Goal: Find specific page/section: Find specific page/section

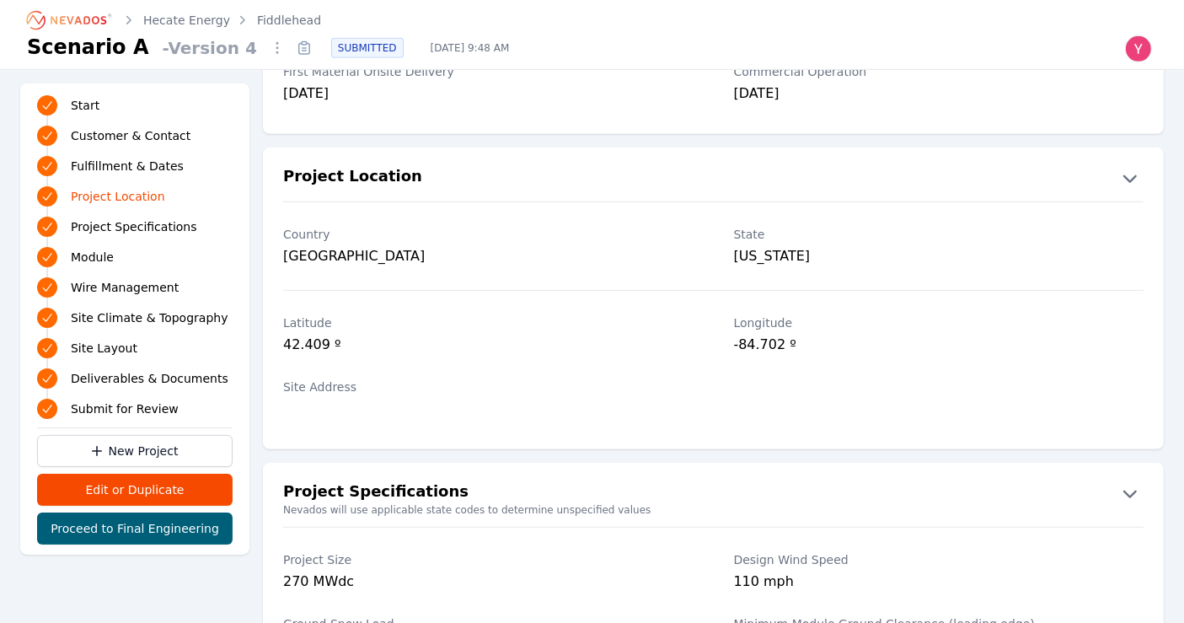
scroll to position [829, 0]
drag, startPoint x: 274, startPoint y: 347, endPoint x: 484, endPoint y: 359, distance: 211.0
click at [484, 360] on div "Latitude 42.409 º Longitude -84.702 º" at bounding box center [713, 335] width 901 height 64
click at [484, 359] on div "Latitude 42.409 º" at bounding box center [488, 335] width 410 height 64
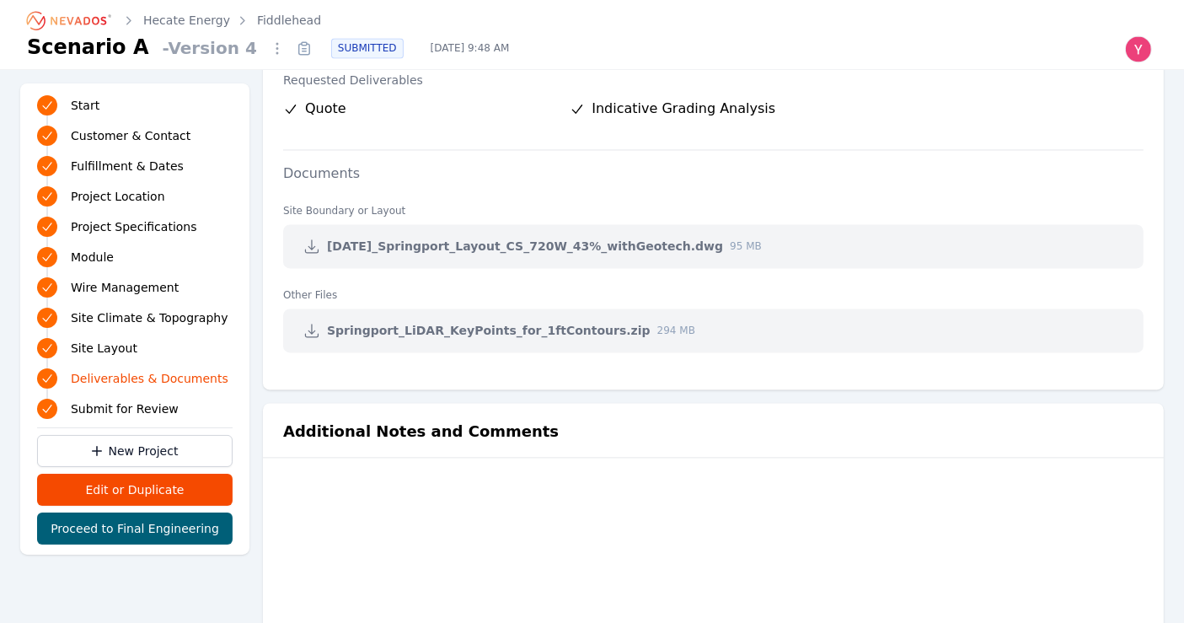
scroll to position [3440, 0]
click at [297, 243] on link at bounding box center [312, 245] width 30 height 30
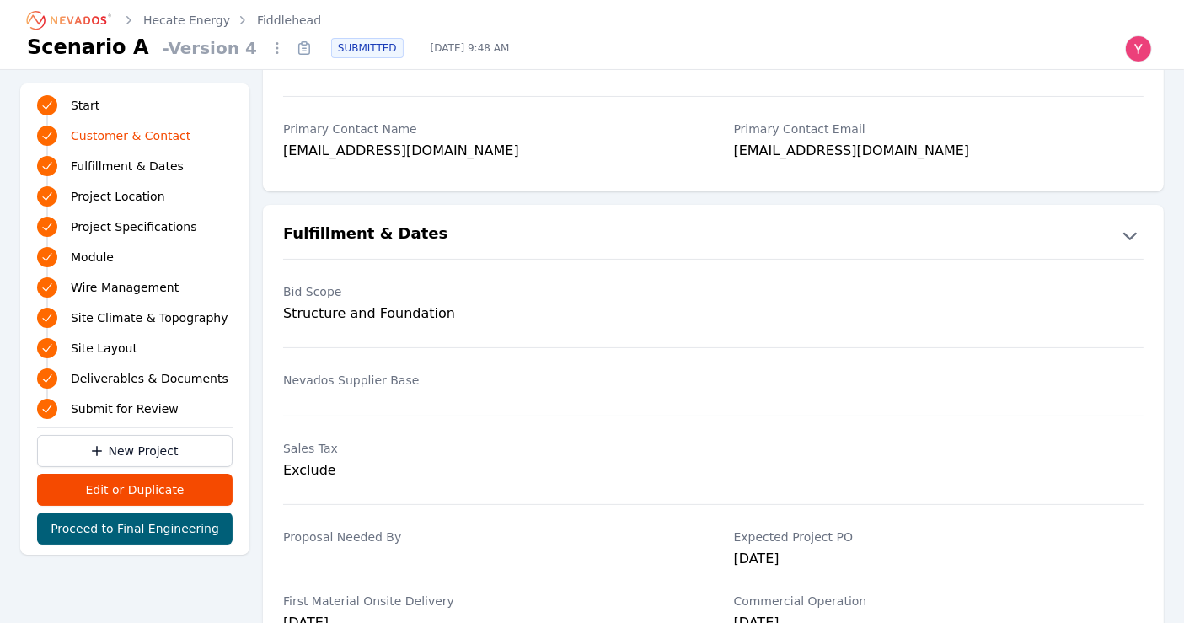
scroll to position [239, 0]
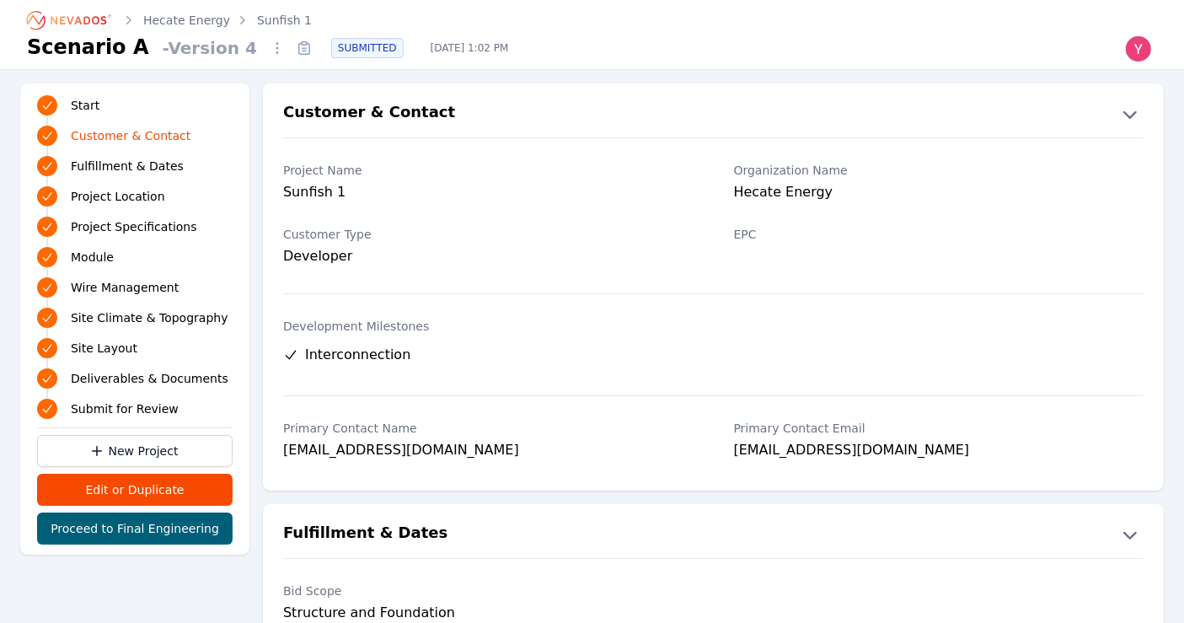
click at [199, 29] on ol "Hecate Energy Sunfish 1" at bounding box center [169, 20] width 285 height 27
click at [197, 27] on link "Hecate Energy" at bounding box center [186, 20] width 87 height 17
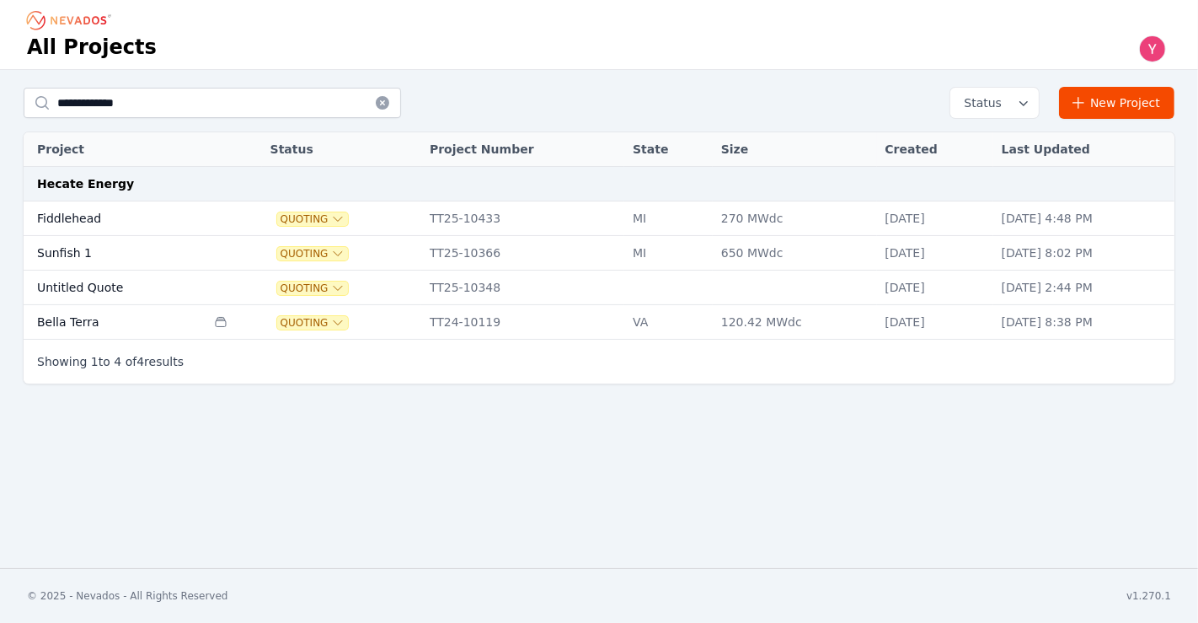
click at [452, 270] on td "TT25-10348" at bounding box center [522, 287] width 203 height 35
click at [421, 256] on td "TT25-10366" at bounding box center [522, 253] width 203 height 35
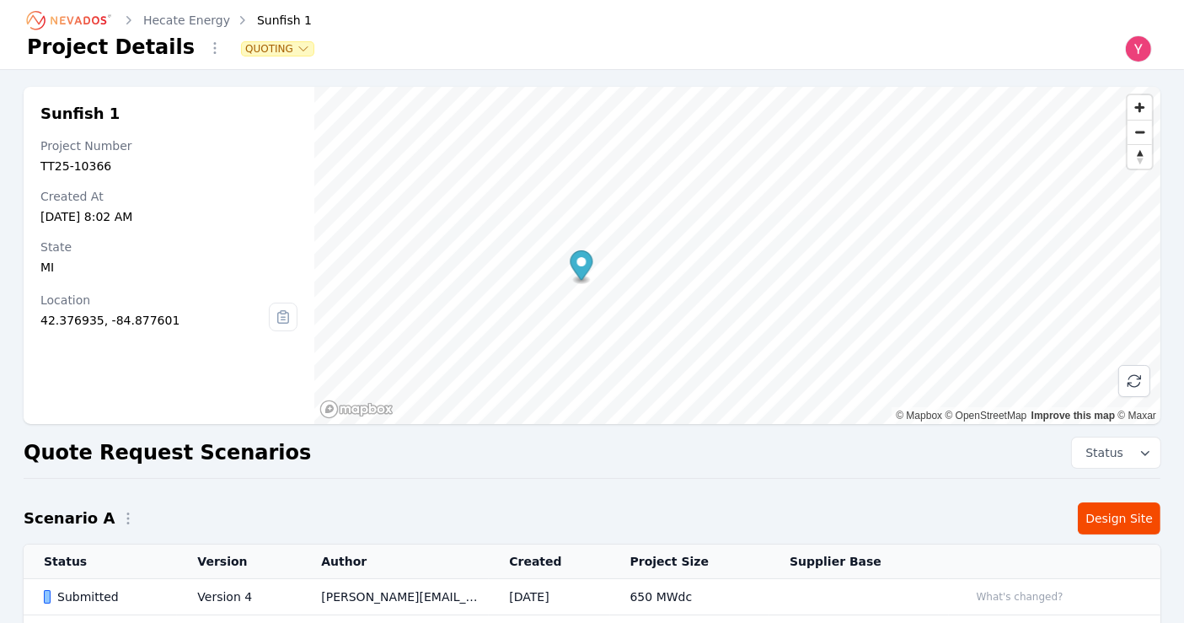
click at [249, 595] on td "Version 4" at bounding box center [239, 597] width 124 height 36
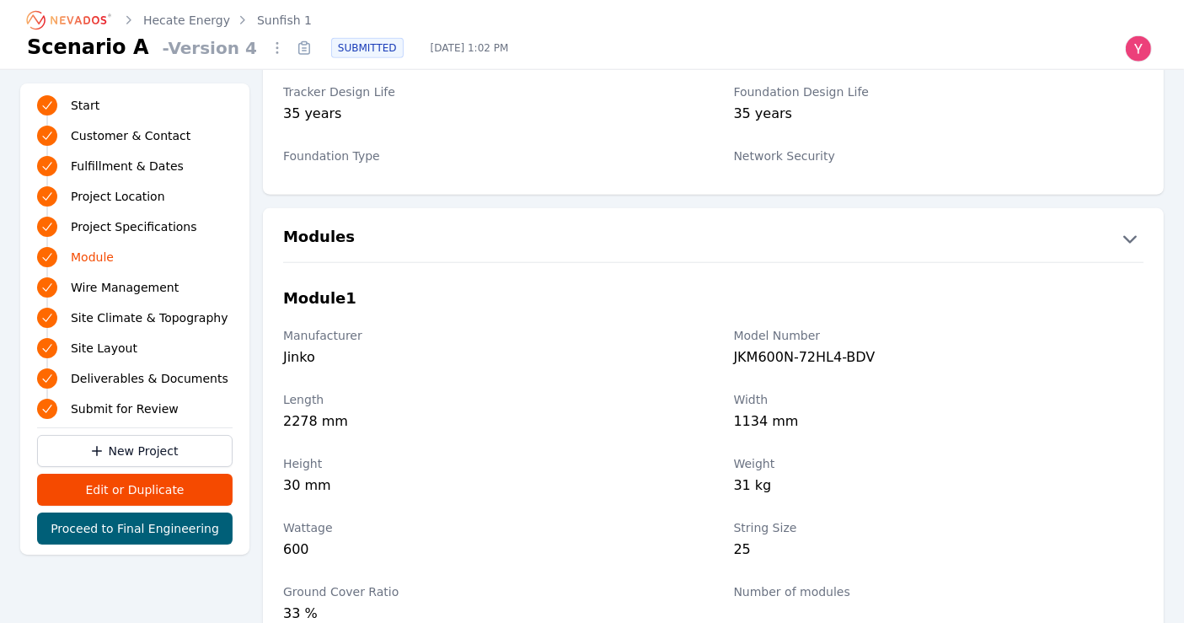
scroll to position [1702, 0]
click at [211, 25] on link "Hecate Energy" at bounding box center [186, 20] width 87 height 17
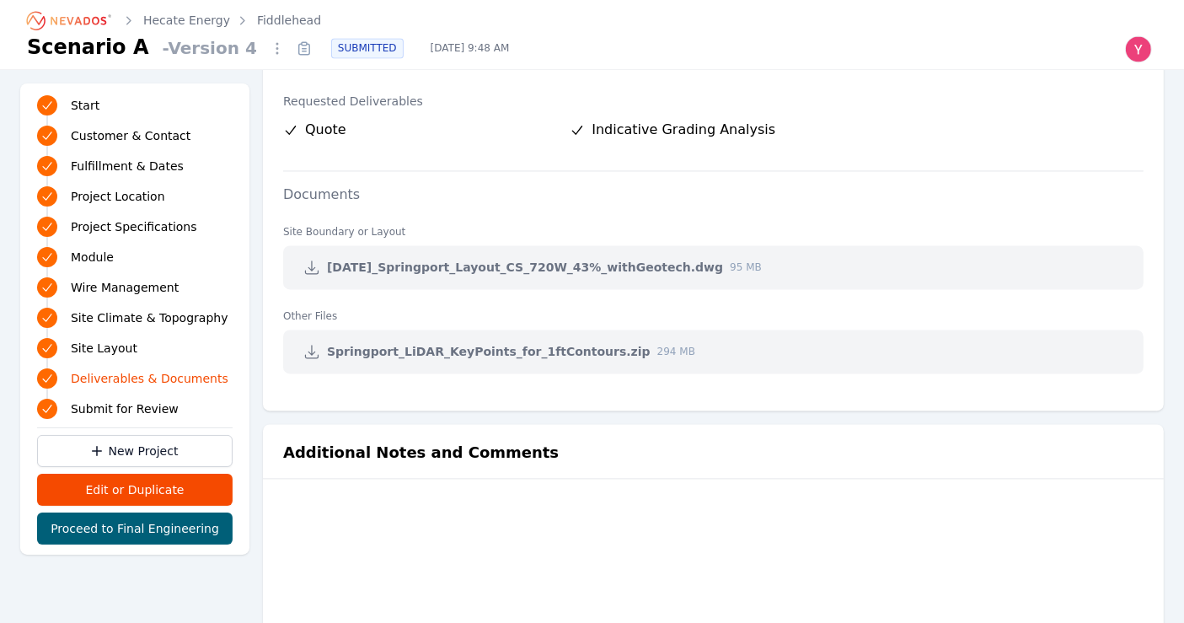
scroll to position [3420, 0]
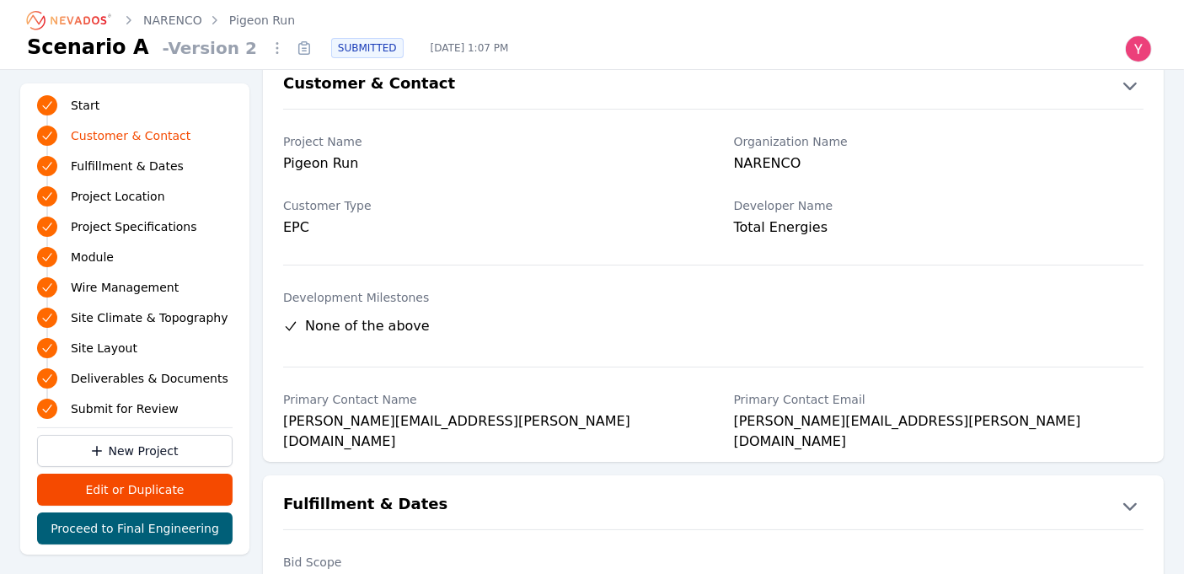
scroll to position [29, 0]
